Goal: Information Seeking & Learning: Learn about a topic

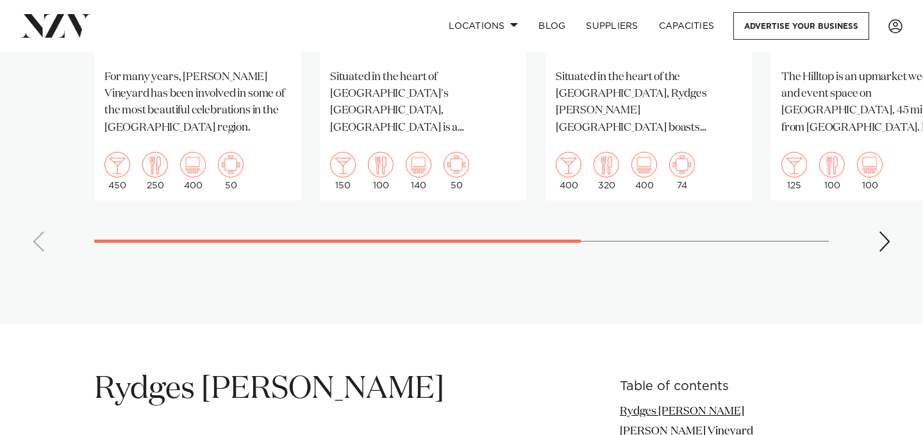
scroll to position [1304, 0]
click at [885, 231] on div "Next slide" at bounding box center [884, 241] width 13 height 21
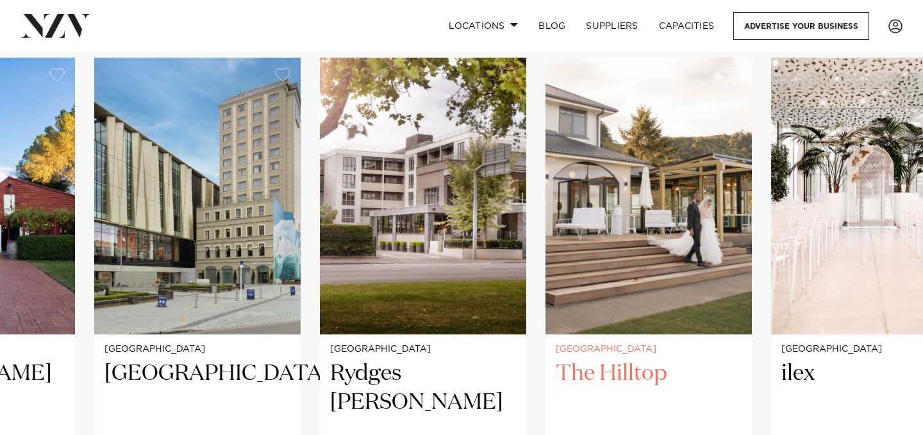
scroll to position [914, 0]
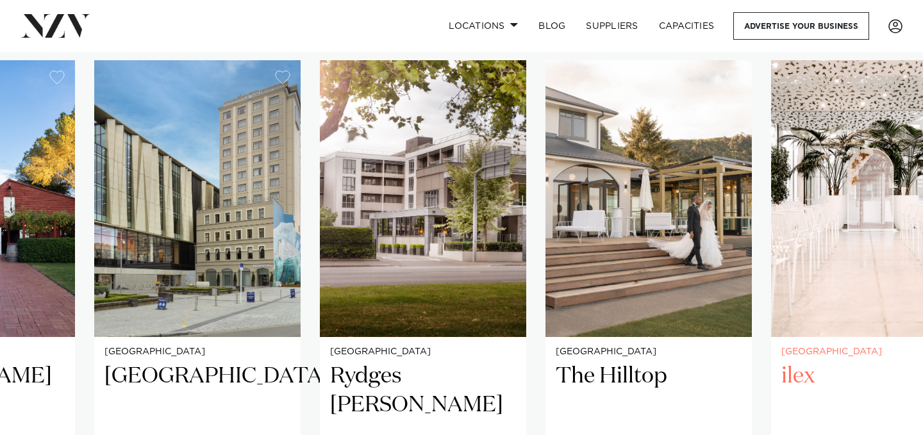
click at [793, 364] on h2 "ilex" at bounding box center [875, 405] width 186 height 87
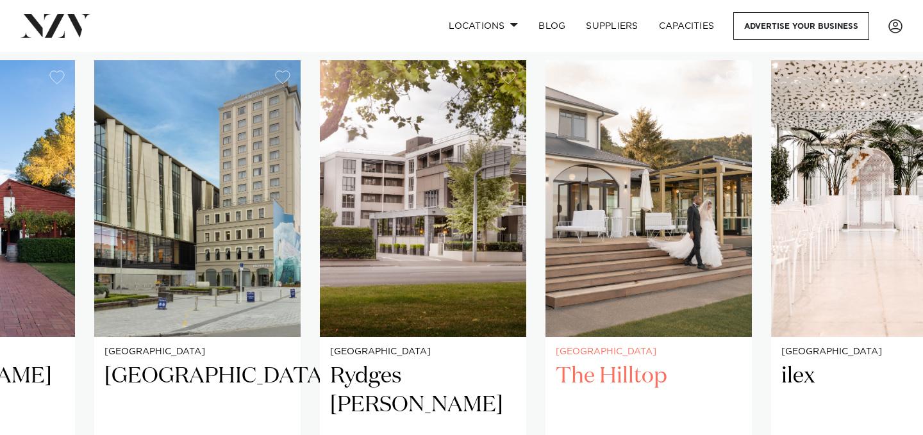
click at [664, 246] on img "4 / 5" at bounding box center [649, 198] width 206 height 277
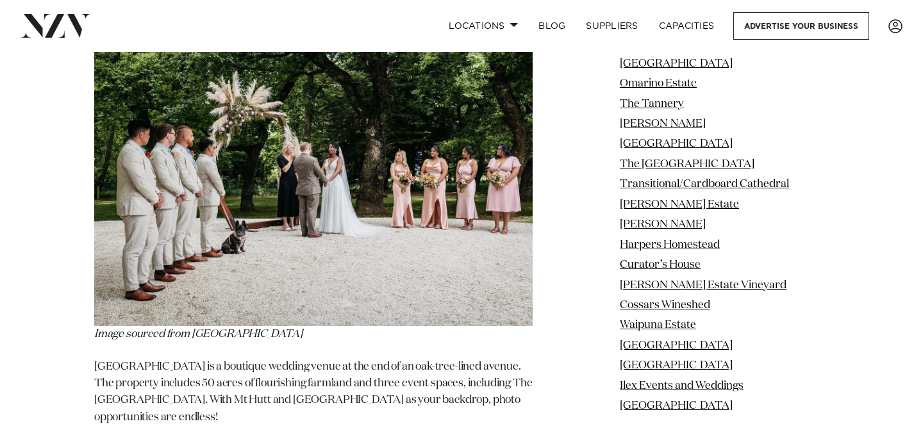
scroll to position [11684, 0]
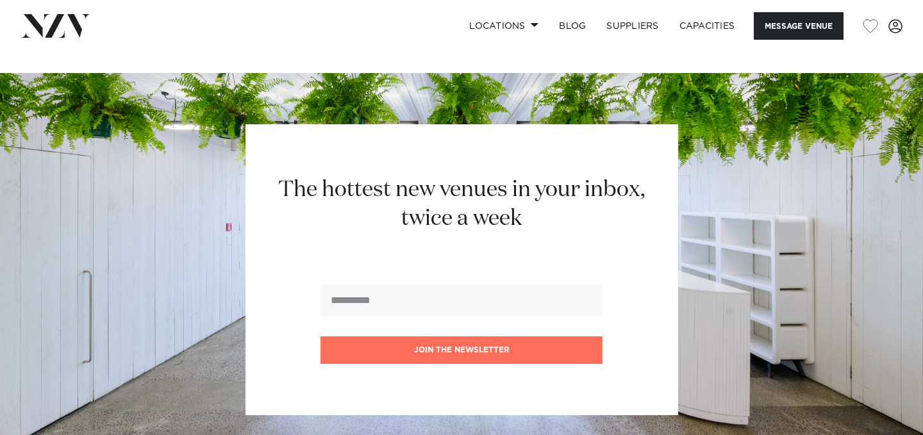
scroll to position [2552, 0]
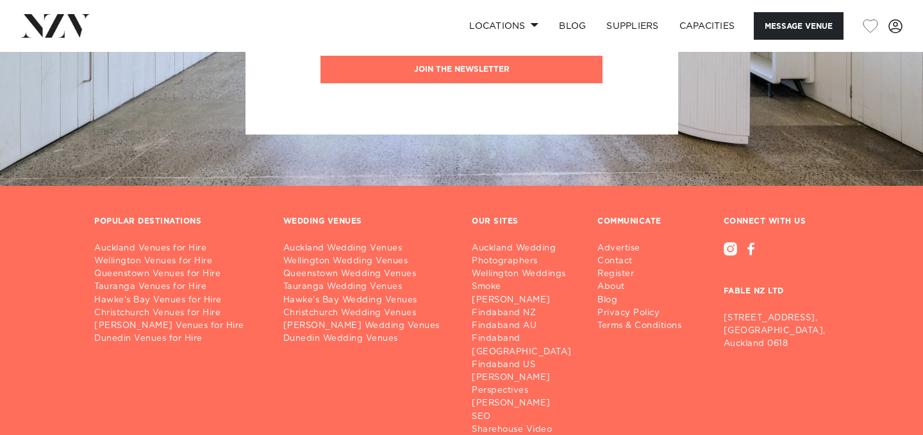
scroll to position [2159, 0]
